Goal: Task Accomplishment & Management: Use online tool/utility

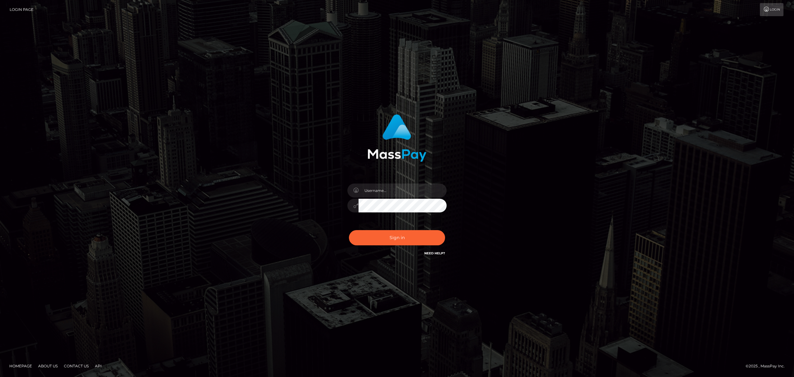
click at [380, 189] on input "text" at bounding box center [403, 190] width 88 height 14
click at [406, 191] on input "text" at bounding box center [403, 190] width 88 height 14
drag, startPoint x: 384, startPoint y: 186, endPoint x: 388, endPoint y: 189, distance: 5.9
click at [384, 186] on input "text" at bounding box center [403, 190] width 88 height 14
type input "Eric"
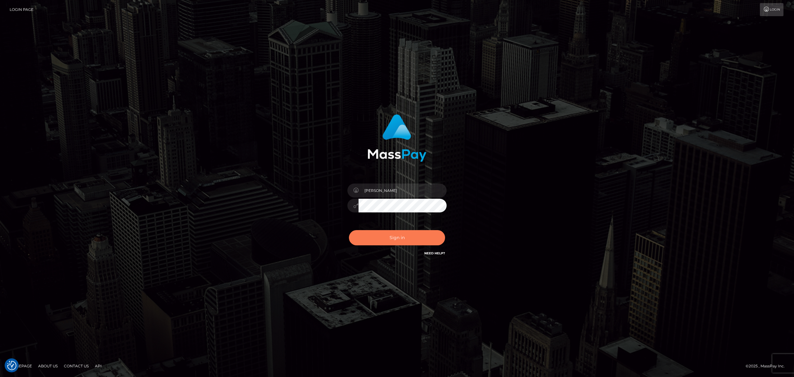
drag, startPoint x: 408, startPoint y: 232, endPoint x: 454, endPoint y: 197, distance: 58.5
click at [408, 232] on button "Sign in" at bounding box center [397, 237] width 96 height 15
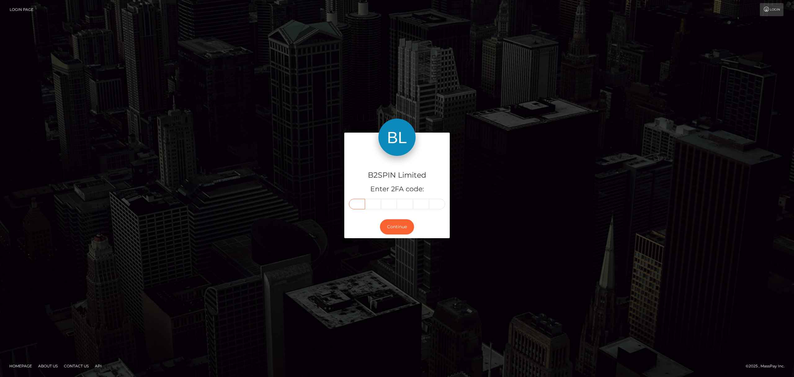
click at [358, 208] on input "text" at bounding box center [357, 204] width 16 height 11
paste input "0"
type input "0"
type input "8"
type input "2"
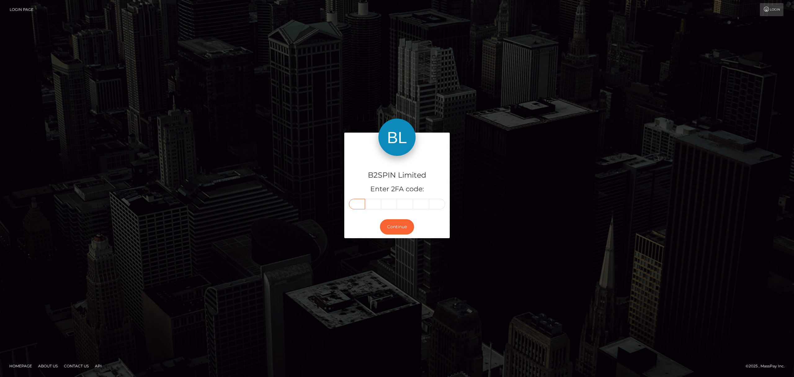
type input "1"
type input "4"
click at [396, 225] on button "Continue" at bounding box center [397, 226] width 34 height 15
click at [250, 163] on div "B2SPIN Limited Enter 2FA code: 0 8 2 1 4 4 082144 Continue" at bounding box center [397, 187] width 354 height 111
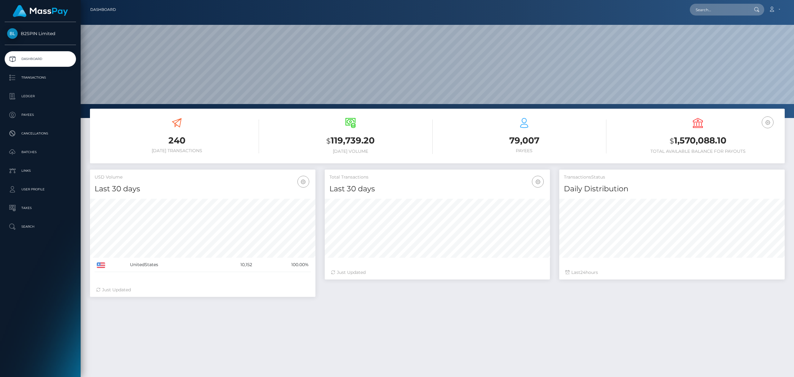
scroll to position [110, 225]
click at [714, 11] on input "text" at bounding box center [719, 10] width 58 height 12
paste input "3363639"
click at [721, 11] on input "3363639" at bounding box center [719, 10] width 58 height 12
click at [719, 14] on input "3363639" at bounding box center [719, 10] width 58 height 12
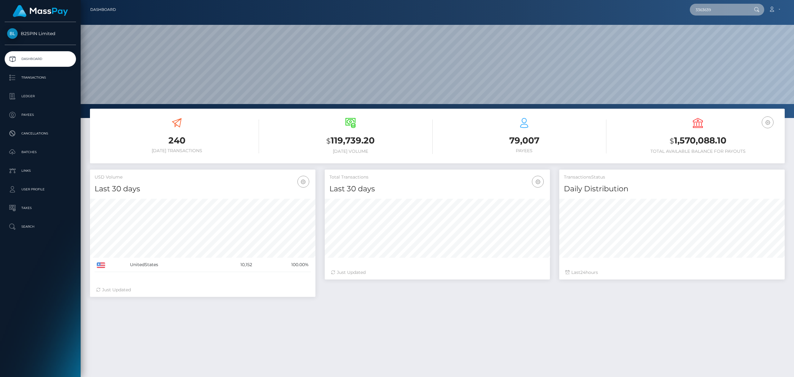
paste input "1726181621"
type input "1726181621"
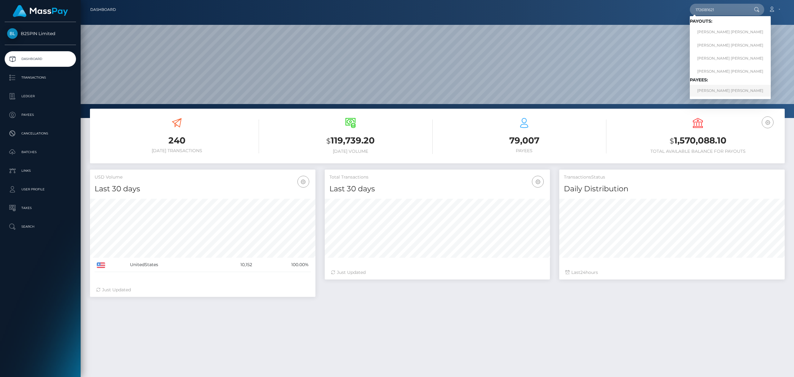
click at [711, 87] on link "TIMMY TAM LOU" at bounding box center [730, 90] width 81 height 11
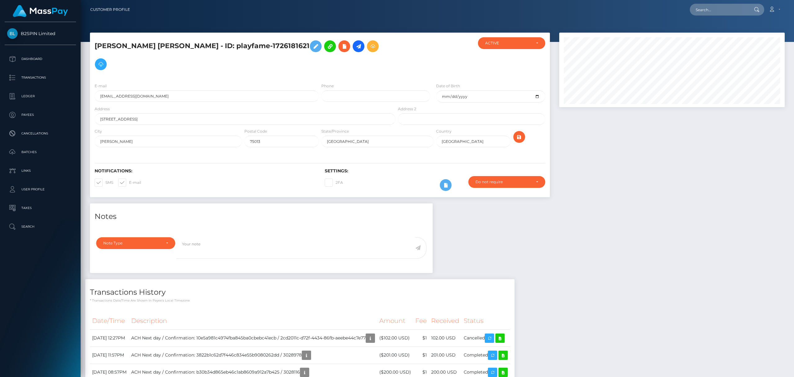
scroll to position [110, 0]
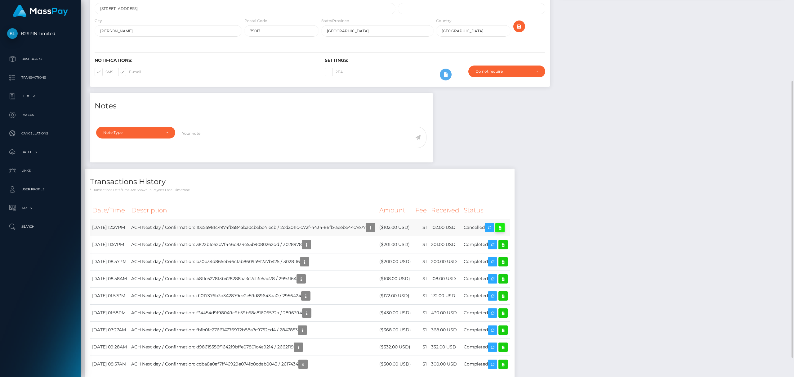
click at [504, 224] on icon at bounding box center [499, 228] width 7 height 8
